Goal: Task Accomplishment & Management: Use online tool/utility

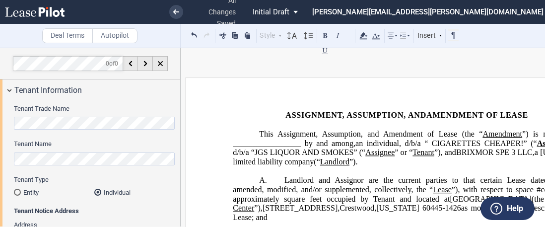
select select "number:2"
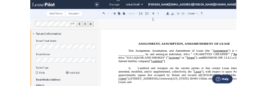
scroll to position [1234, 0]
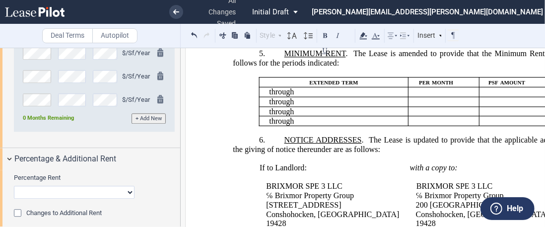
click at [59, 17] on link at bounding box center [52, 12] width 94 height 24
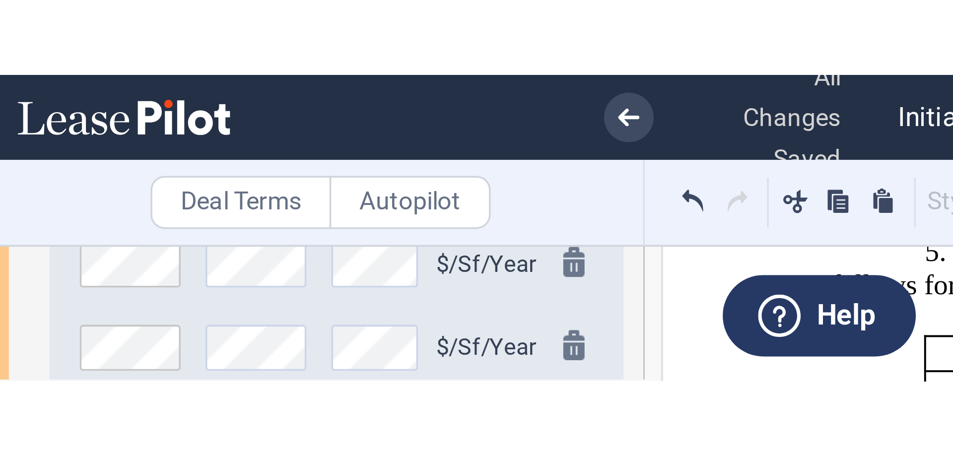
scroll to position [1234, 0]
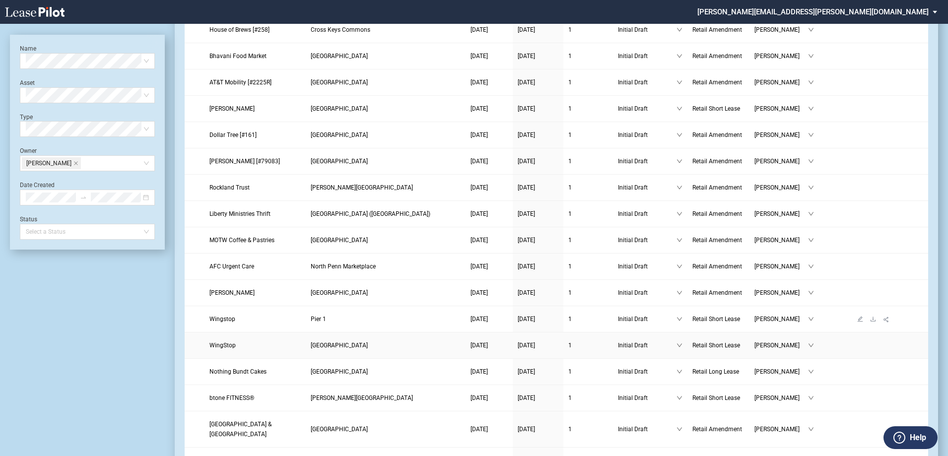
scroll to position [149, 0]
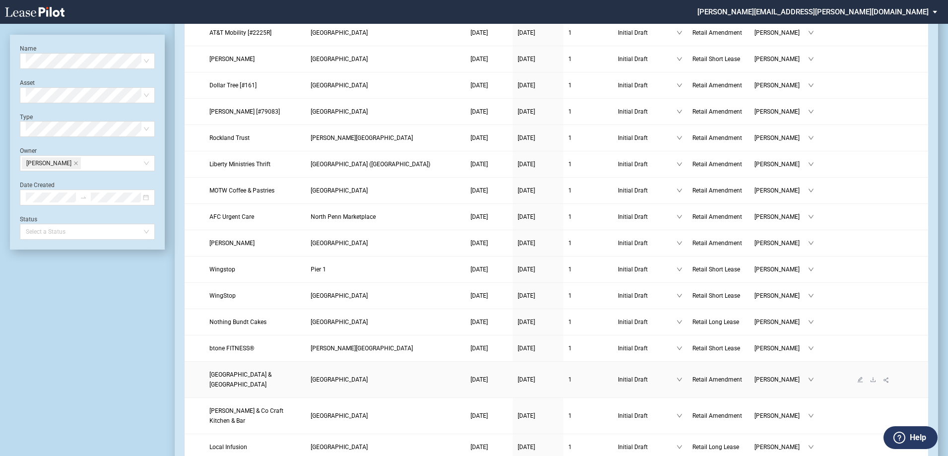
click at [236, 378] on span "[GEOGRAPHIC_DATA] & [GEOGRAPHIC_DATA]" at bounding box center [240, 379] width 62 height 17
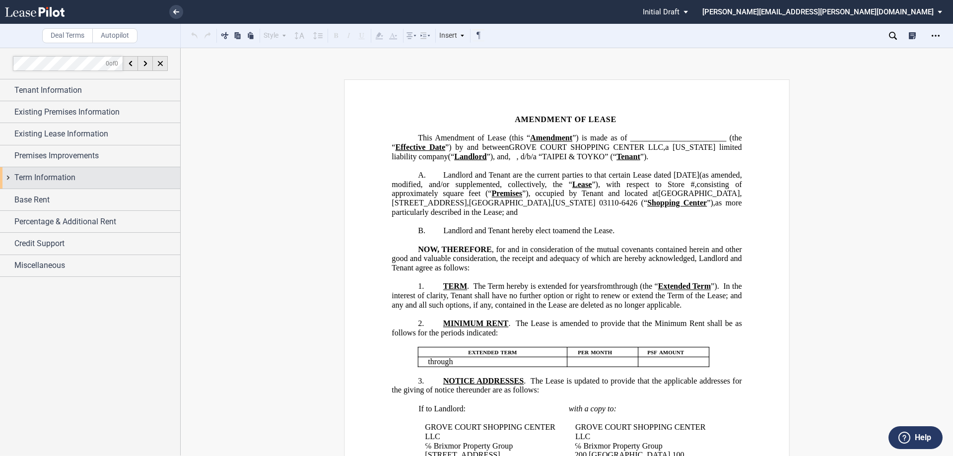
click at [49, 179] on span "Term Information" at bounding box center [44, 178] width 61 height 12
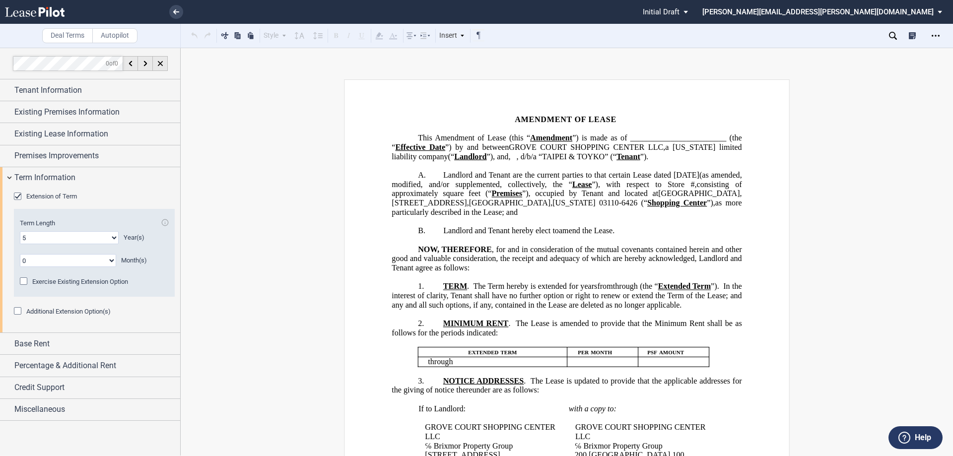
click at [73, 242] on select "0 1 2 3 4 5 6 7 8 9 10 11 12 13 14 15 16 17 18 19 20" at bounding box center [69, 237] width 99 height 13
select select "number:10"
click at [20, 231] on select "0 1 2 3 4 5 6 7 8 9 10 11 12 13 14 15 16 17 18 19 20" at bounding box center [69, 237] width 99 height 13
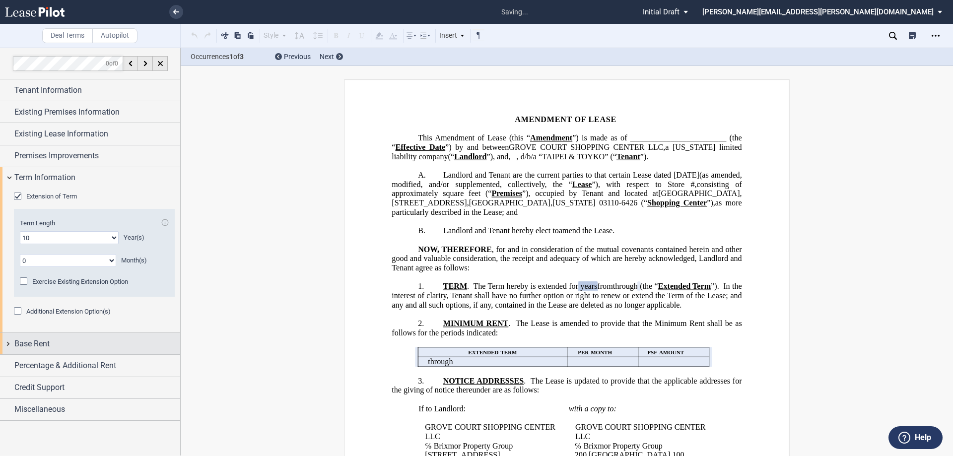
click at [74, 348] on div "Base Rent" at bounding box center [97, 344] width 166 height 12
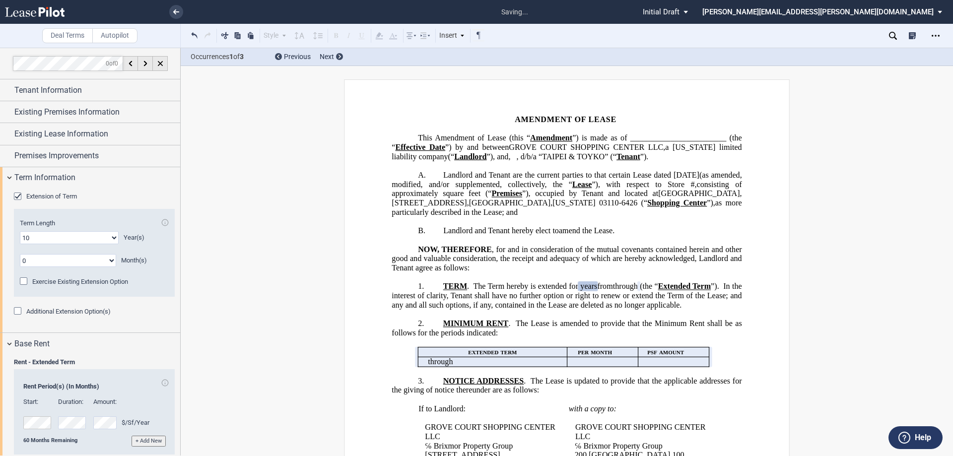
scroll to position [81, 0]
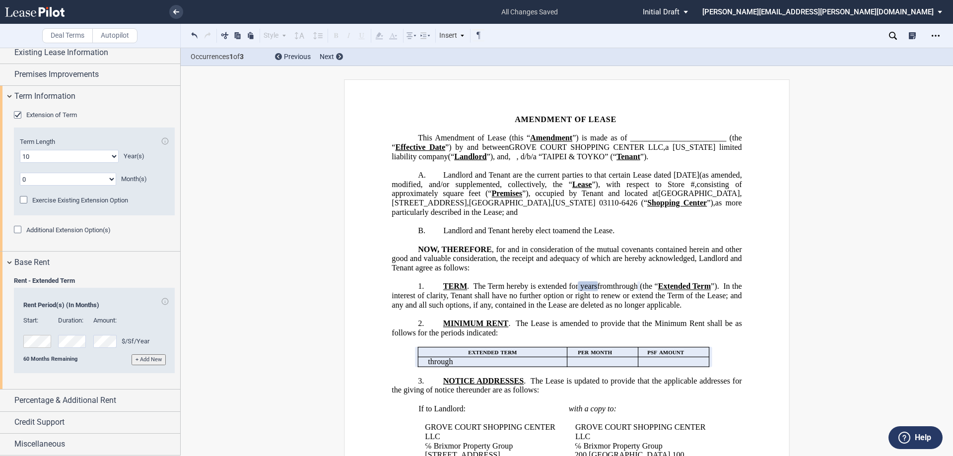
click at [141, 359] on button "+ Add New" at bounding box center [149, 359] width 34 height 10
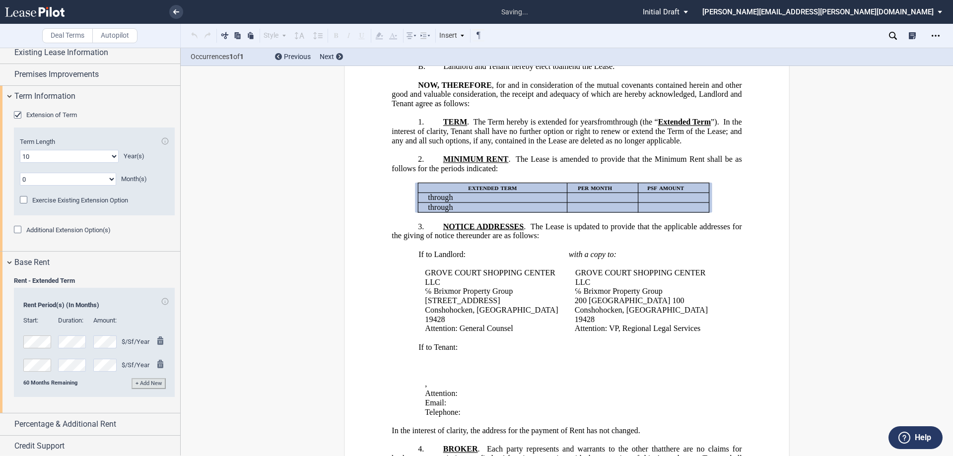
scroll to position [167, 0]
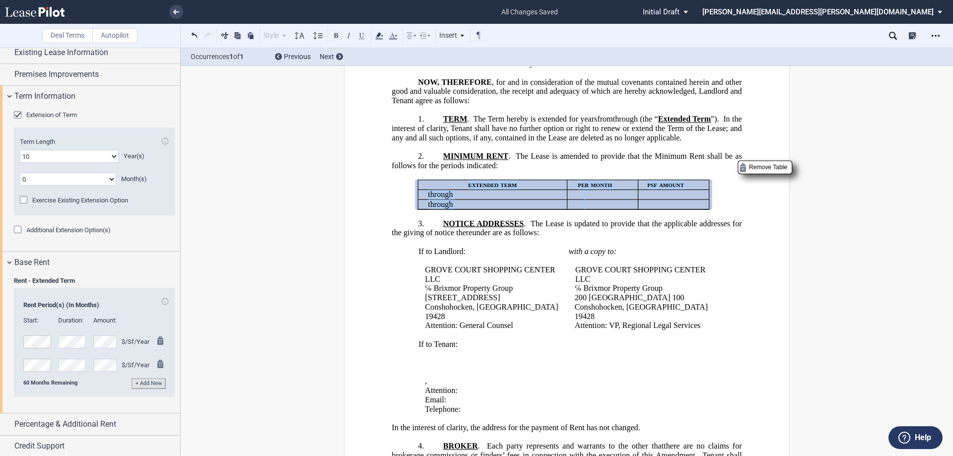
drag, startPoint x: 725, startPoint y: 242, endPoint x: 450, endPoint y: 226, distance: 275.4
click at [562, 209] on generate-table "﻿ extended term per month psf amount ﻿ ﻿ through ﻿ ﻿ ﻿ ﻿ ﻿ ﻿ ﻿ ﻿ through ﻿ ﻿ ﻿ …" at bounding box center [567, 189] width 350 height 39
drag, startPoint x: 450, startPoint y: 226, endPoint x: 435, endPoint y: 227, distance: 14.4
click at [435, 209] on tbody "extended term per month psf amount ﻿ ﻿ through ﻿ ﻿ ﻿ ﻿ ﻿ ﻿ ﻿ ﻿ through ﻿ ﻿ ﻿ ﻿ …" at bounding box center [563, 194] width 291 height 29
click at [514, 228] on span "NOTICE ADDRESSES" at bounding box center [483, 223] width 81 height 9
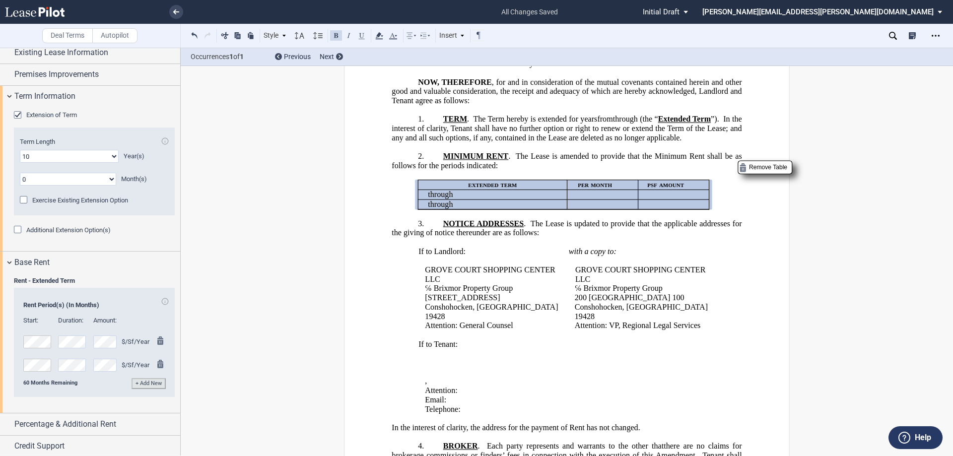
drag, startPoint x: 719, startPoint y: 221, endPoint x: 724, endPoint y: 244, distance: 23.5
click at [724, 209] on generate-table "﻿ extended term per month psf amount ﻿ ﻿ through ﻿ ﻿ ﻿ ﻿ ﻿ ﻿ ﻿ ﻿ through ﻿ ﻿ ﻿ …" at bounding box center [567, 189] width 350 height 39
click at [446, 209] on generate-table "﻿ extended term per month psf amount ﻿ ﻿ through ﻿ ﻿ ﻿ ﻿ ﻿ ﻿ ﻿ ﻿ through ﻿ ﻿ ﻿ …" at bounding box center [567, 189] width 350 height 39
drag, startPoint x: 440, startPoint y: 207, endPoint x: 422, endPoint y: 201, distance: 19.0
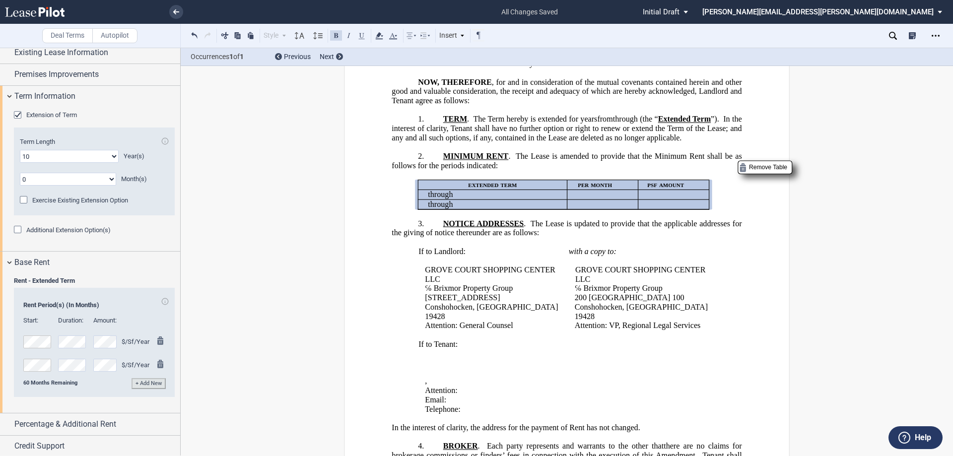
click at [422, 190] on p "extended term" at bounding box center [492, 184] width 141 height 9
drag, startPoint x: 528, startPoint y: 187, endPoint x: 674, endPoint y: 257, distance: 161.2
drag, startPoint x: 716, startPoint y: 242, endPoint x: 512, endPoint y: 203, distance: 207.2
click at [512, 203] on generate-table "﻿ extended term per month psf amount ﻿ ﻿ through ﻿ ﻿ ﻿ ﻿ ﻿ ﻿ ﻿ ﻿ through ﻿ ﻿ ﻿ …" at bounding box center [567, 189] width 350 height 39
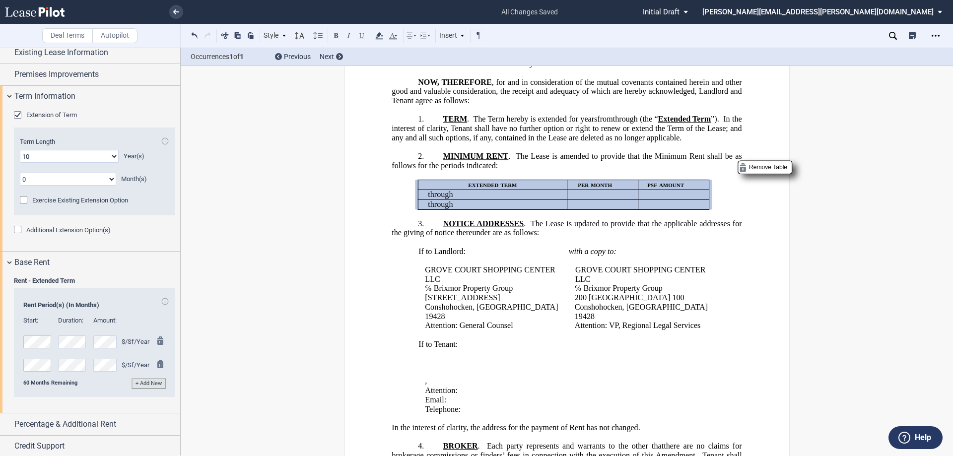
click at [533, 237] on span "The Lease is updated to provide that the applicable addresses for the giving of…" at bounding box center [568, 228] width 352 height 18
click at [460, 228] on span "NOTICE ADDRESSES" at bounding box center [483, 223] width 81 height 9
drag, startPoint x: 442, startPoint y: 261, endPoint x: 445, endPoint y: 224, distance: 36.9
click at [456, 209] on p "﻿ ﻿ through ﻿ ﻿" at bounding box center [495, 204] width 135 height 9
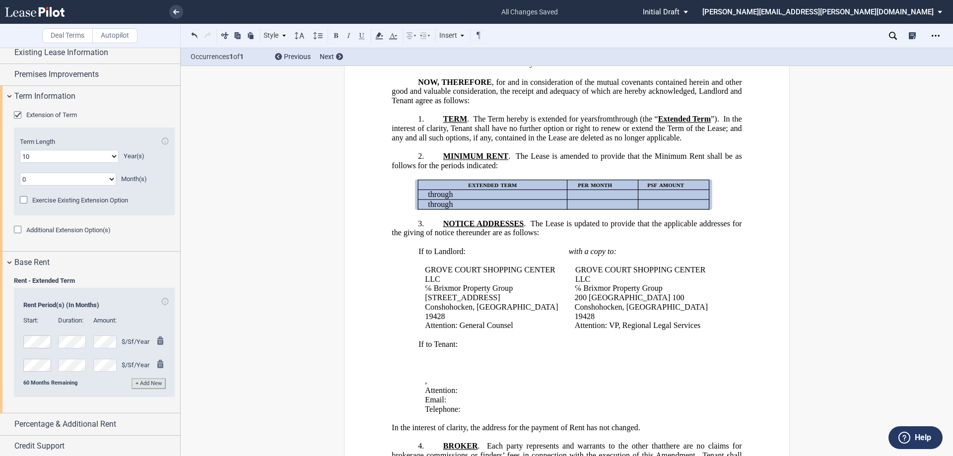
drag, startPoint x: 384, startPoint y: 250, endPoint x: 383, endPoint y: 191, distance: 58.6
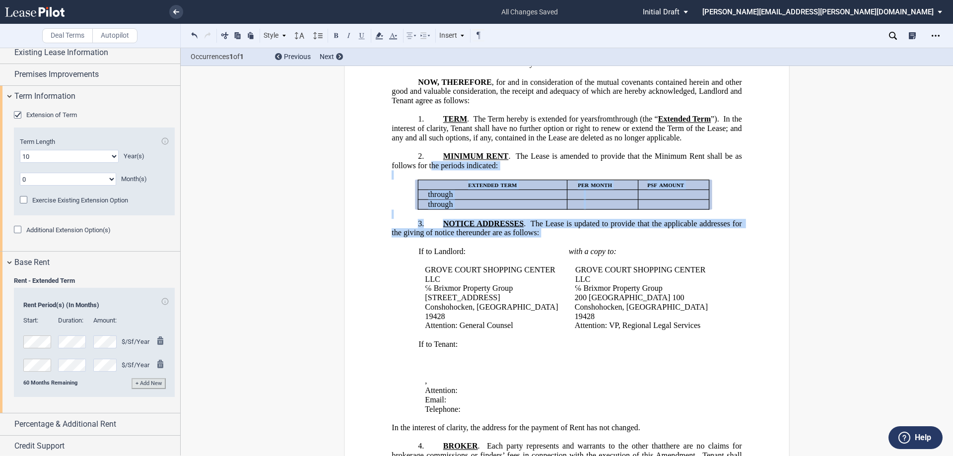
drag, startPoint x: 429, startPoint y: 187, endPoint x: 605, endPoint y: 275, distance: 196.4
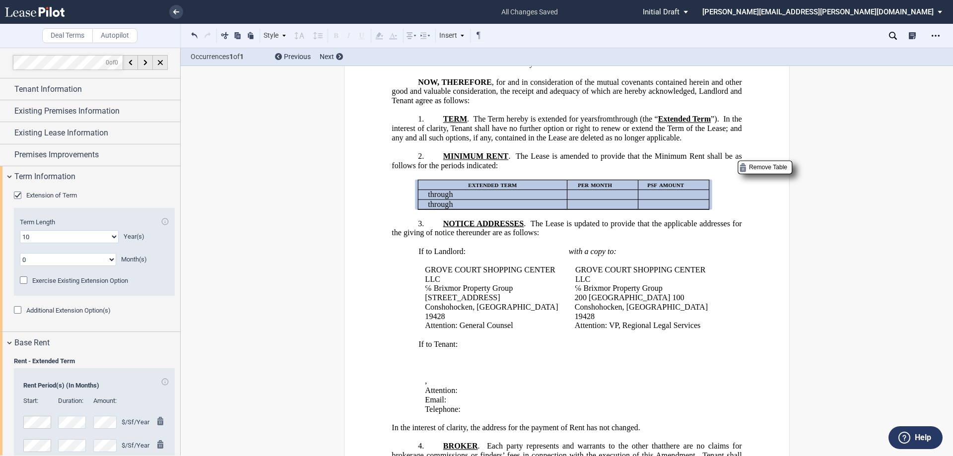
scroll to position [0, 0]
click at [161, 299] on div "Extended Term No. 1 2 3 4 5 6 7 8 9 10 11 12 13 14 15 16 17 18 19 20 Term Lengt…" at bounding box center [94, 259] width 161 height 95
click at [938, 31] on div "Open Lease options menu" at bounding box center [936, 36] width 16 height 16
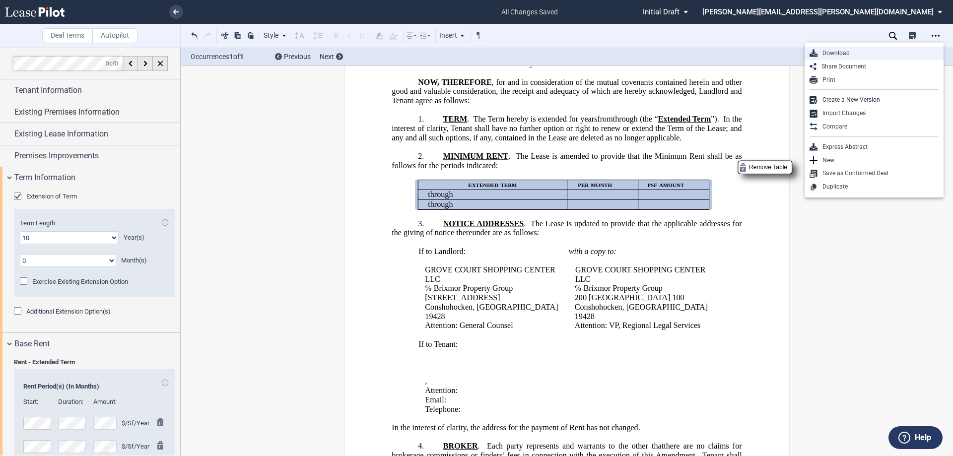
click at [872, 51] on div "Download" at bounding box center [877, 53] width 121 height 8
